Goal: Task Accomplishment & Management: Use online tool/utility

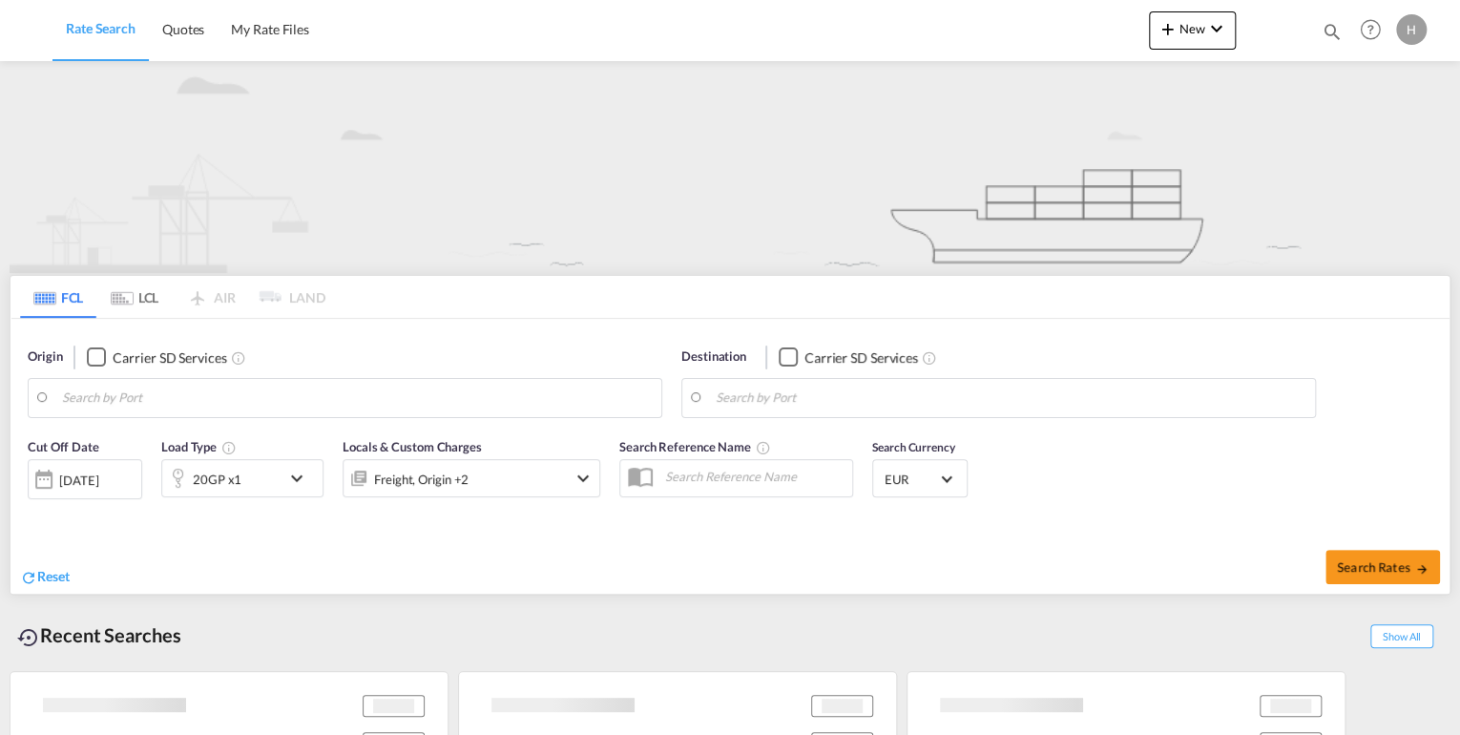
type input "[GEOGRAPHIC_DATA], DEBRV"
type input "[GEOGRAPHIC_DATA], MD, USBAL"
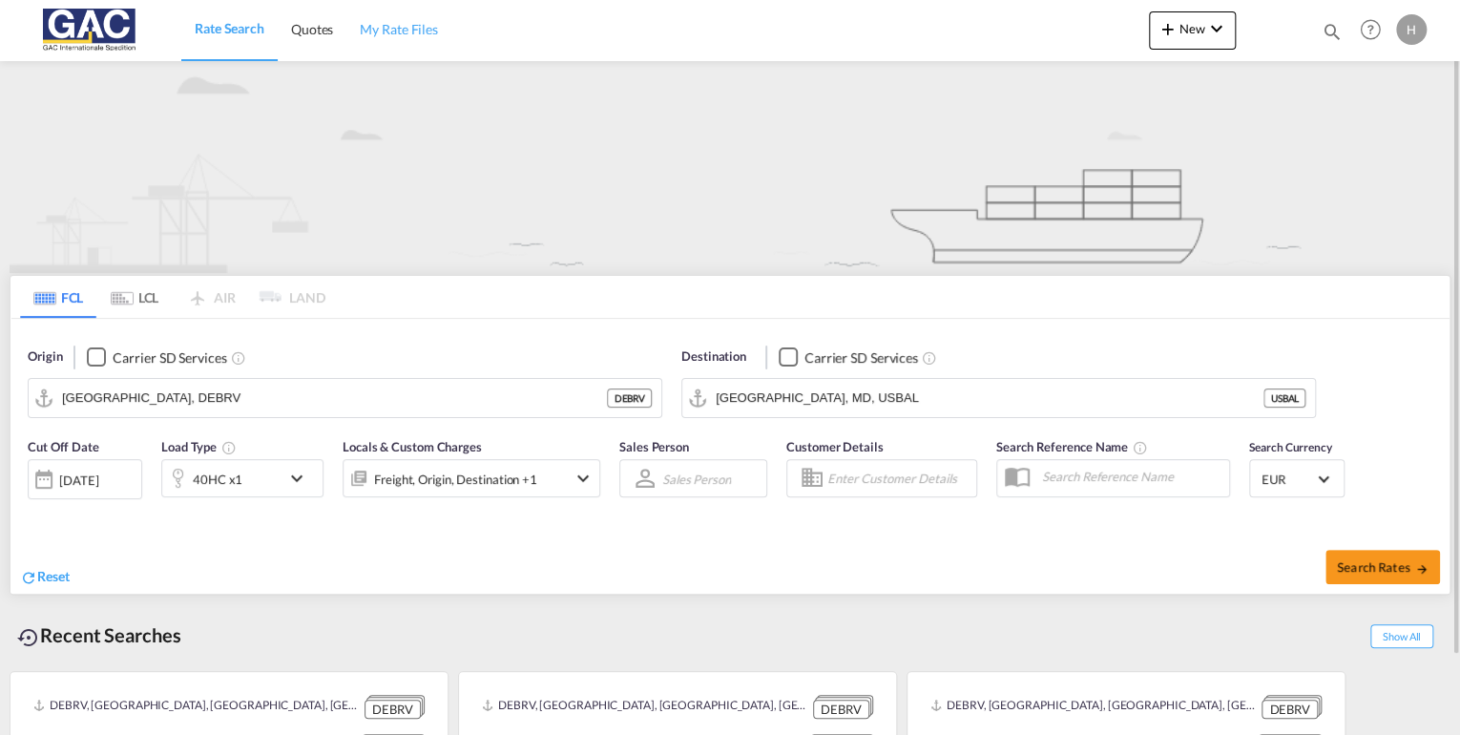
click at [393, 27] on span "My Rate Files" at bounding box center [399, 29] width 78 height 16
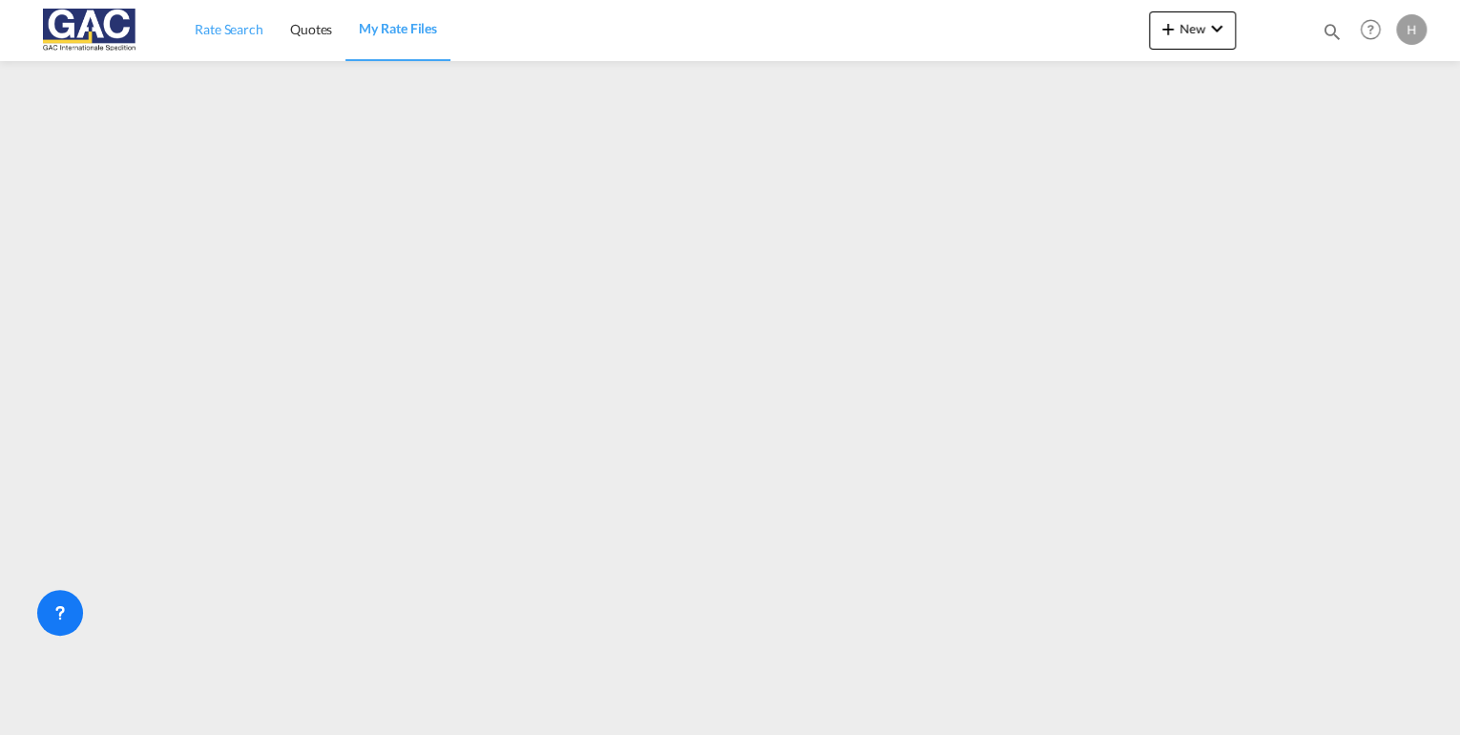
click at [248, 29] on span "Rate Search" at bounding box center [229, 29] width 69 height 16
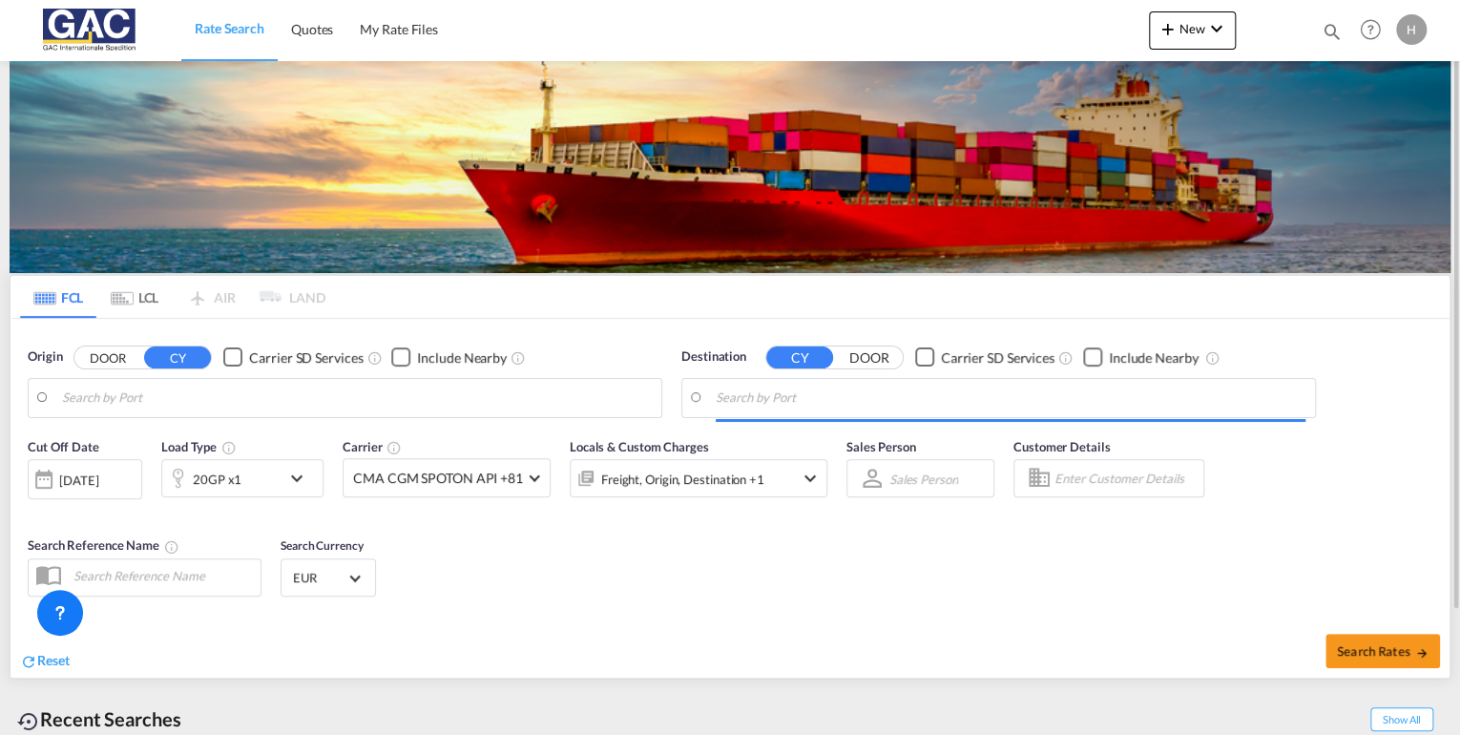
type input "[GEOGRAPHIC_DATA], DEBRV"
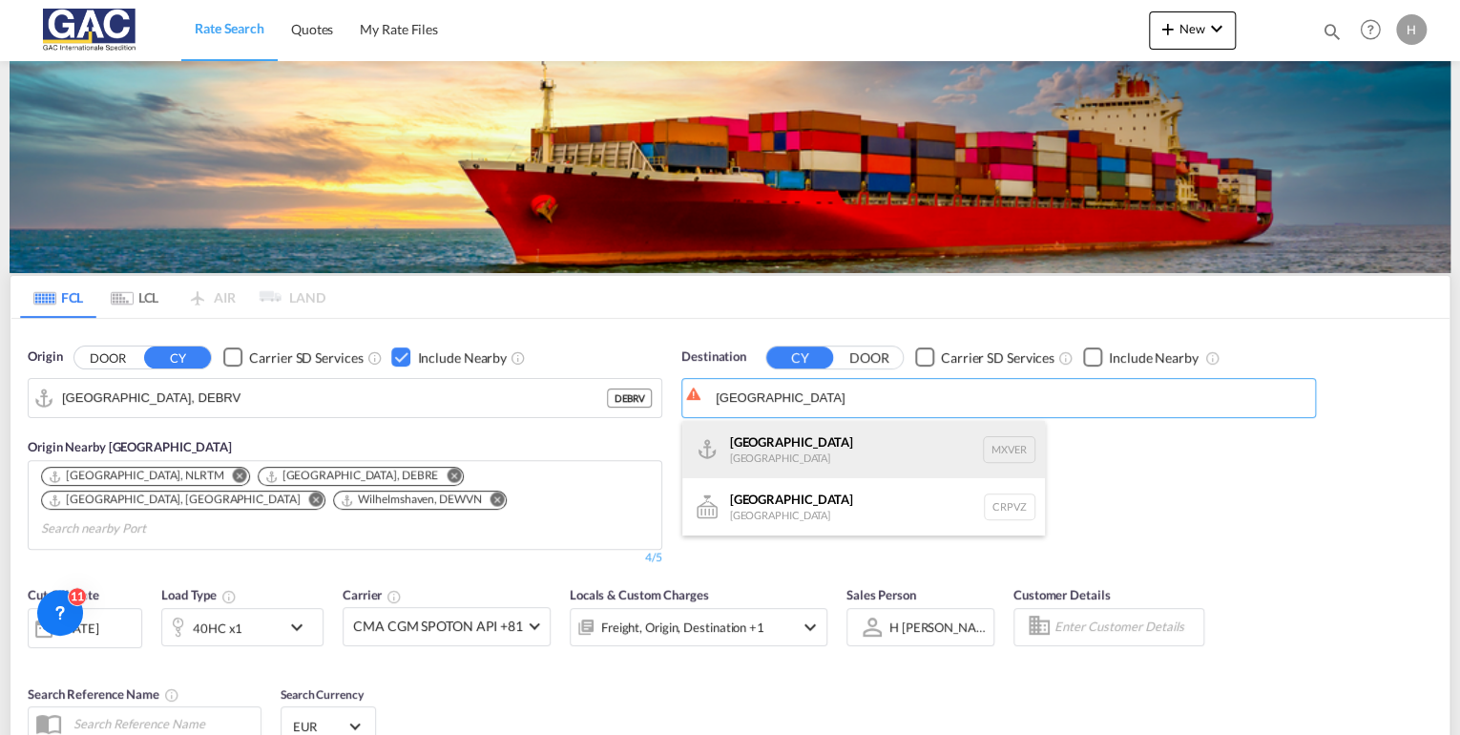
click at [777, 443] on div "[GEOGRAPHIC_DATA] [GEOGRAPHIC_DATA] MXVER" at bounding box center [863, 449] width 363 height 57
type input "[GEOGRAPHIC_DATA], MXVER"
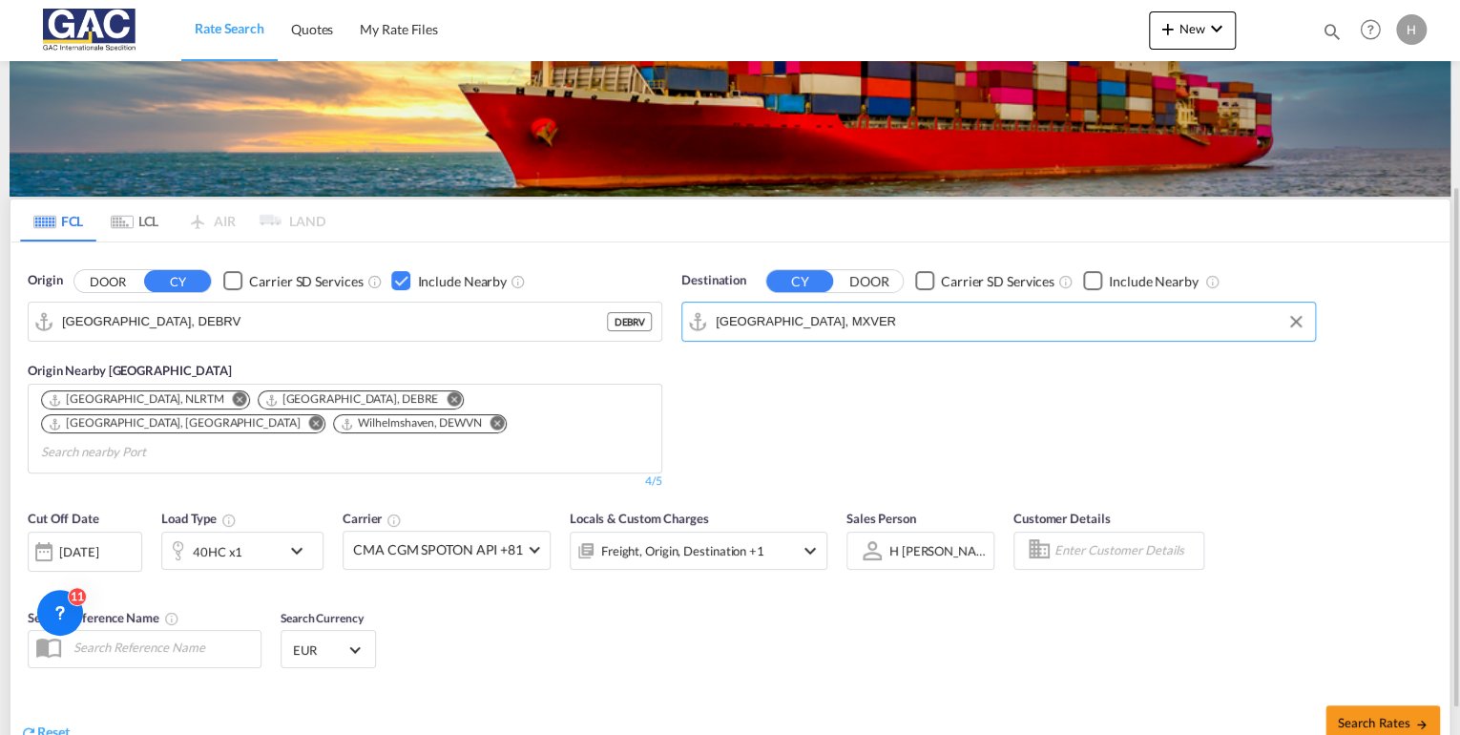
scroll to position [153, 0]
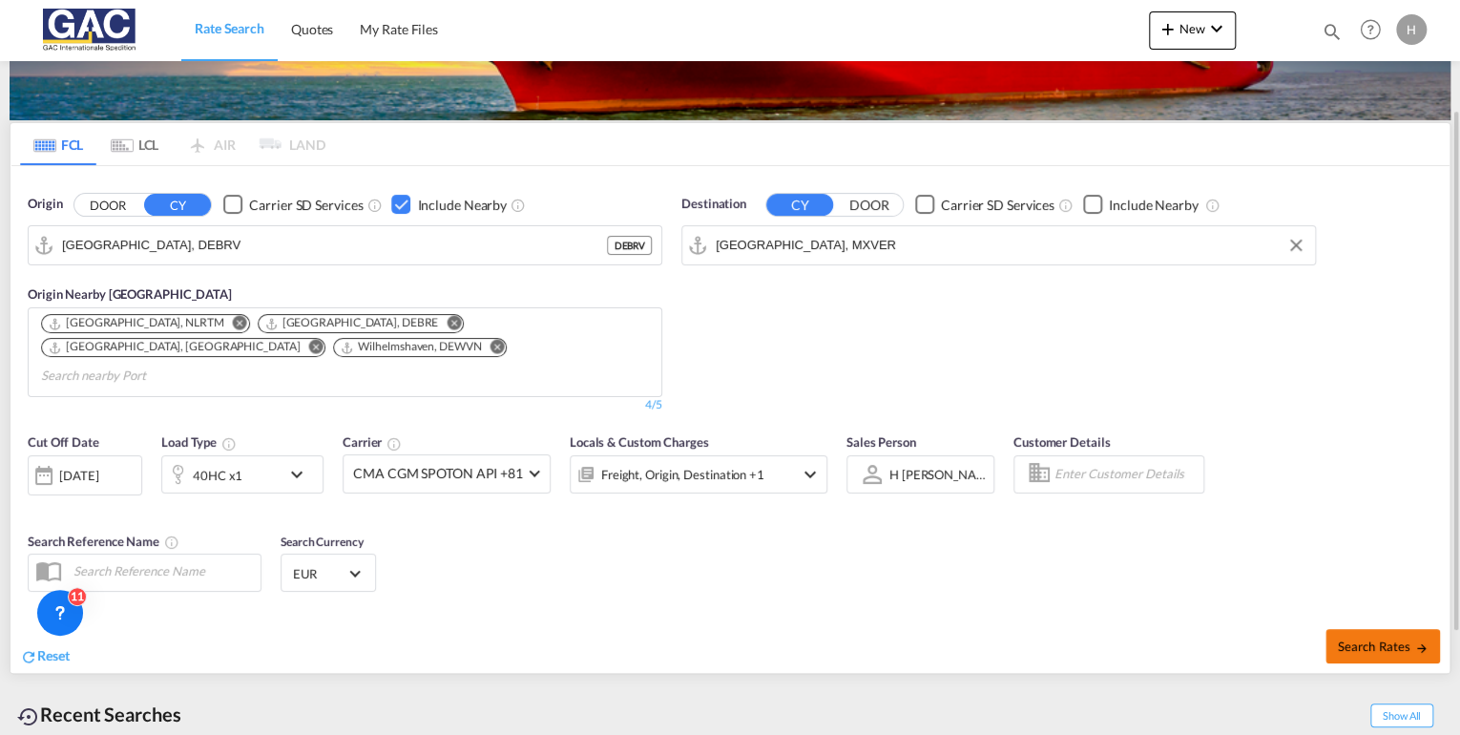
click at [1387, 638] on span "Search Rates" at bounding box center [1382, 645] width 92 height 15
type input "DEBRV to MXVER / [DATE]"
